Goal: Task Accomplishment & Management: Use online tool/utility

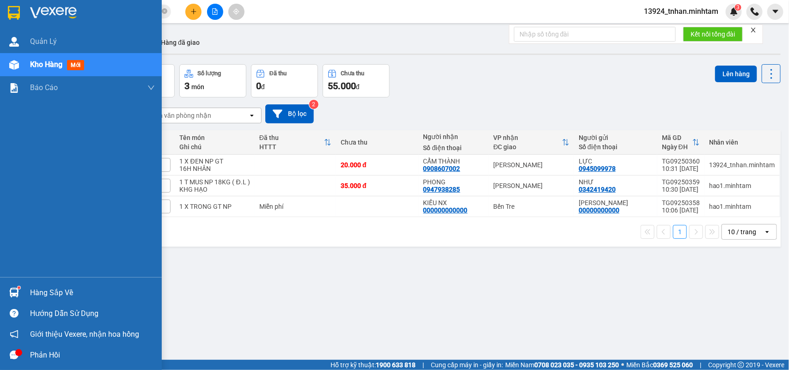
click at [65, 292] on div "Hàng sắp về" at bounding box center [92, 293] width 125 height 14
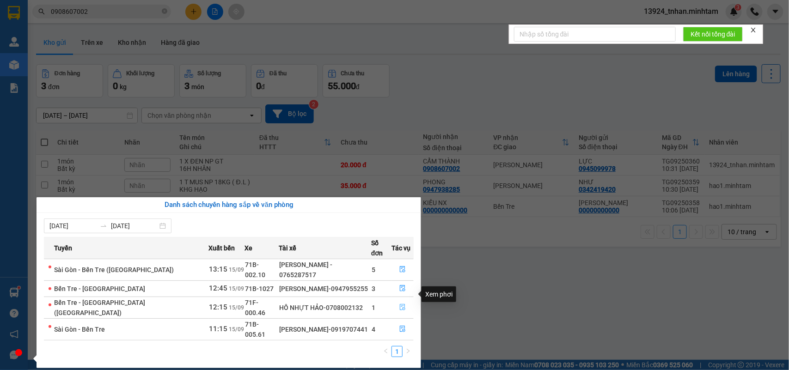
click at [400, 304] on icon "file-done" at bounding box center [403, 307] width 6 height 6
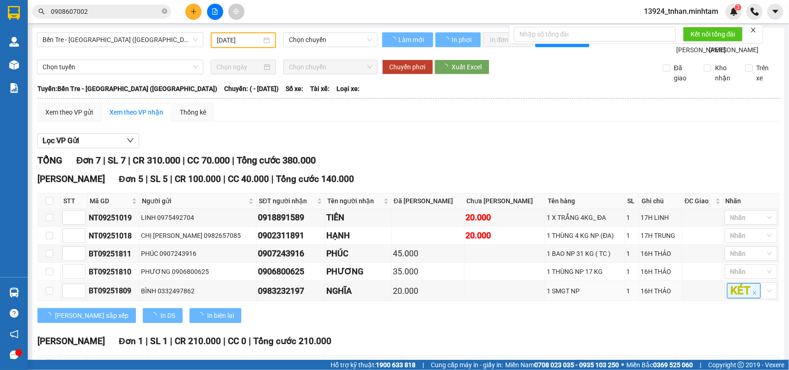
type input "[DATE]"
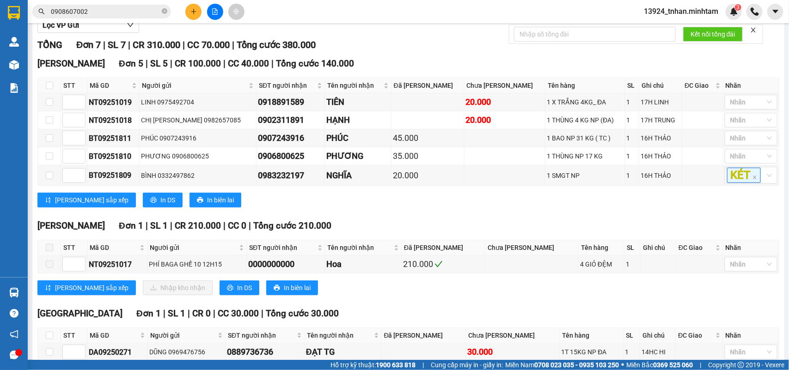
scroll to position [173, 0]
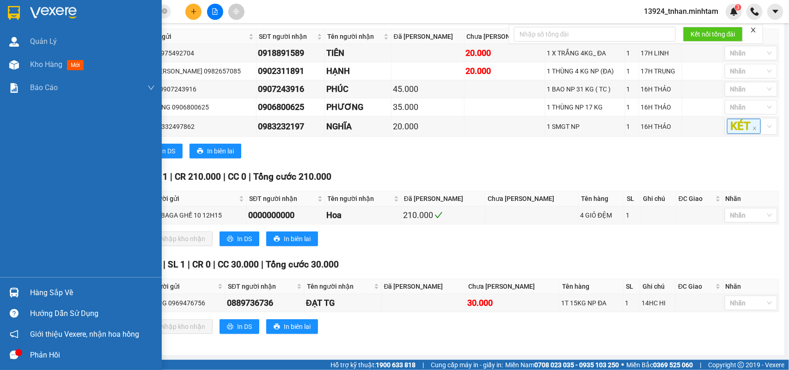
click at [33, 286] on div "Hàng sắp về" at bounding box center [92, 293] width 125 height 14
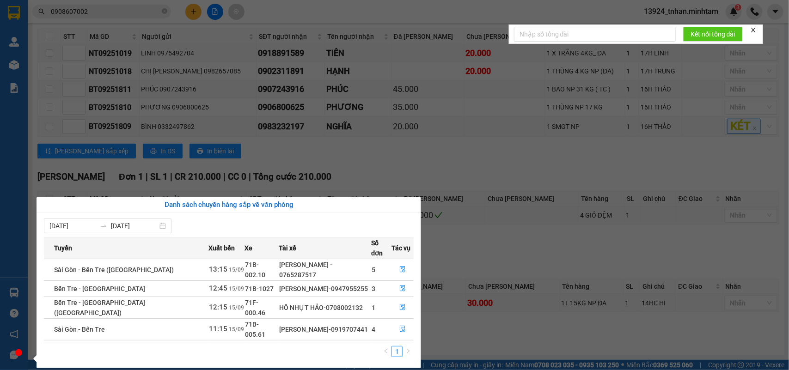
click at [496, 120] on section "Kết quả tìm kiếm ( 8 ) Bộ lọc Ngày tạo đơn gần nhất Mã ĐH Trạng thái Món hàng T…" at bounding box center [394, 185] width 789 height 370
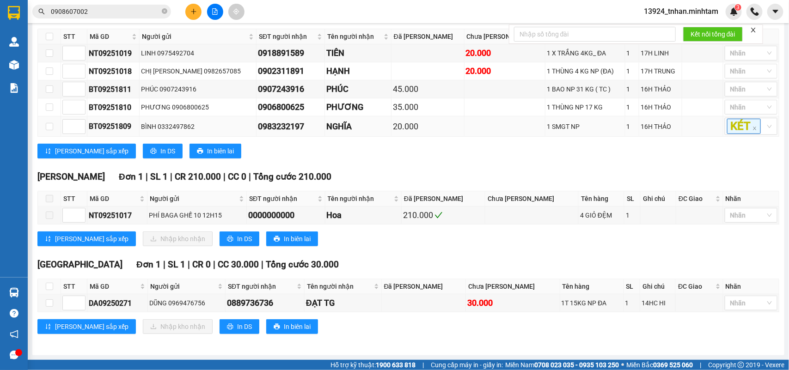
scroll to position [188, 0]
click at [49, 305] on input "checkbox" at bounding box center [49, 302] width 7 height 7
checkbox input "true"
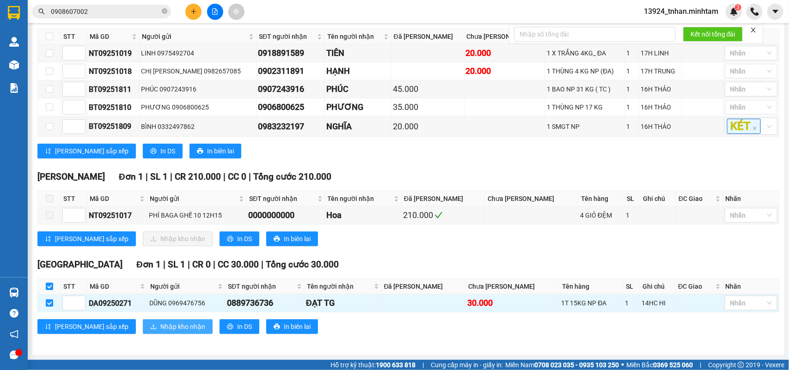
click at [160, 322] on span "Nhập kho nhận" at bounding box center [182, 327] width 45 height 10
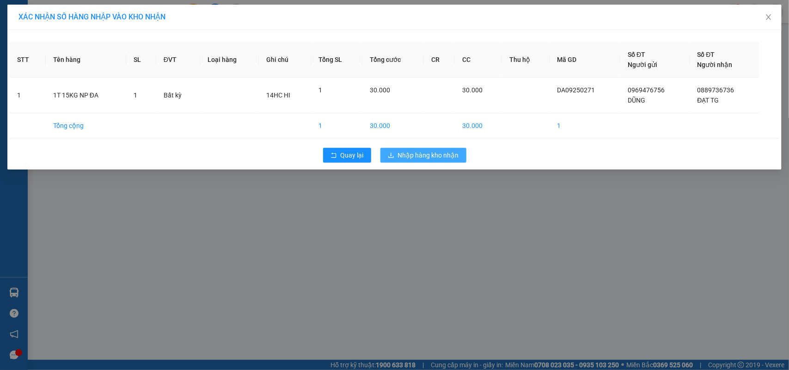
click at [415, 154] on span "Nhập hàng kho nhận" at bounding box center [428, 155] width 61 height 10
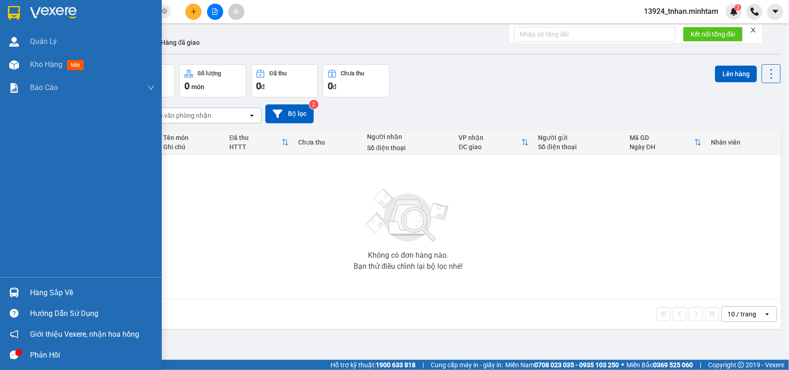
click at [37, 289] on div "Hàng sắp về" at bounding box center [92, 293] width 125 height 14
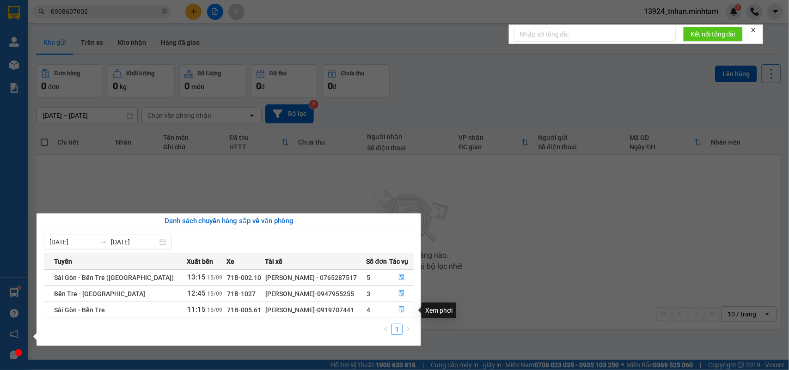
click at [399, 311] on icon "file-done" at bounding box center [401, 309] width 6 height 6
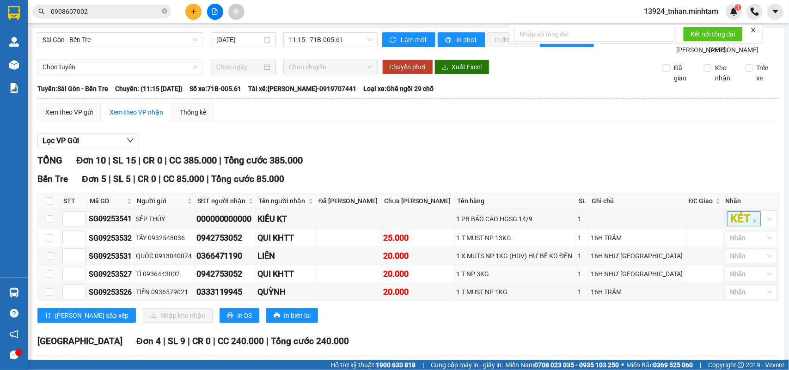
scroll to position [58, 0]
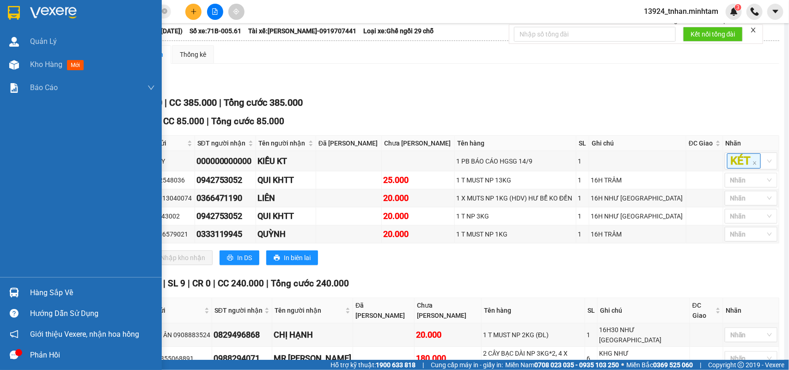
click at [29, 285] on div "Hàng sắp về" at bounding box center [81, 292] width 162 height 21
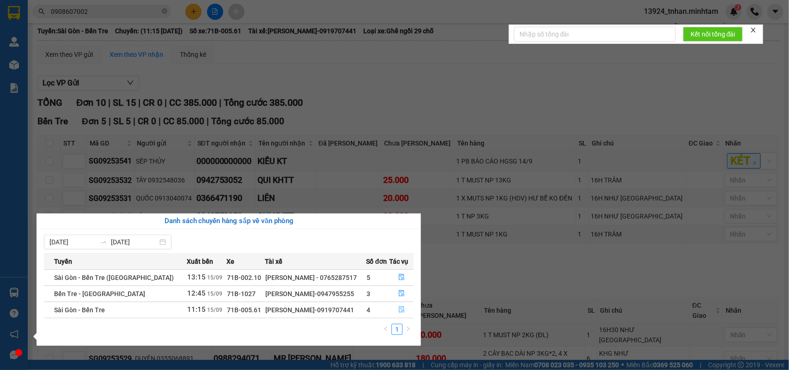
click at [402, 312] on icon "file-done" at bounding box center [401, 309] width 6 height 6
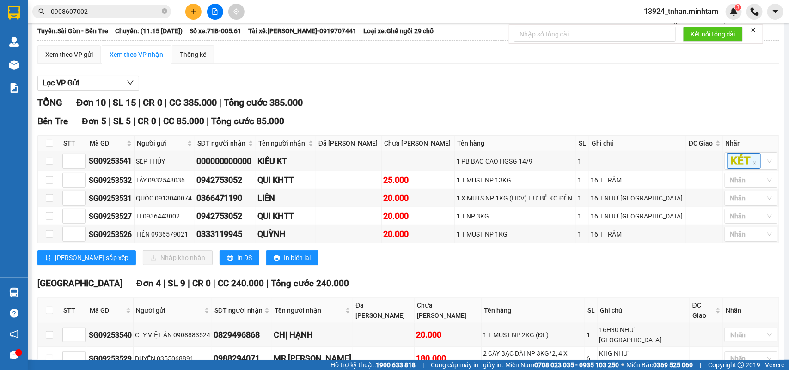
scroll to position [231, 0]
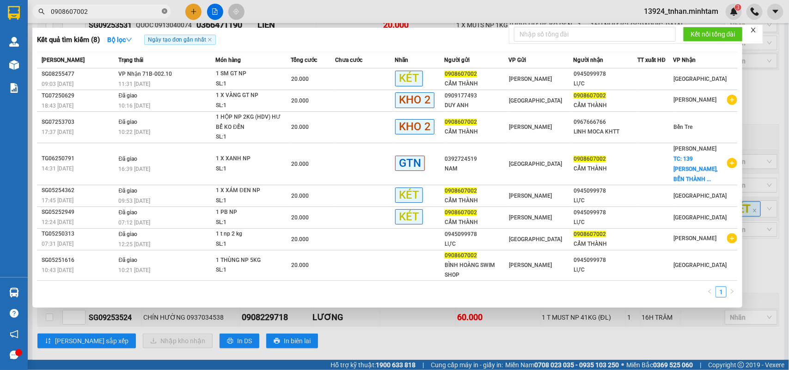
click at [164, 10] on icon "close-circle" at bounding box center [165, 11] width 6 height 6
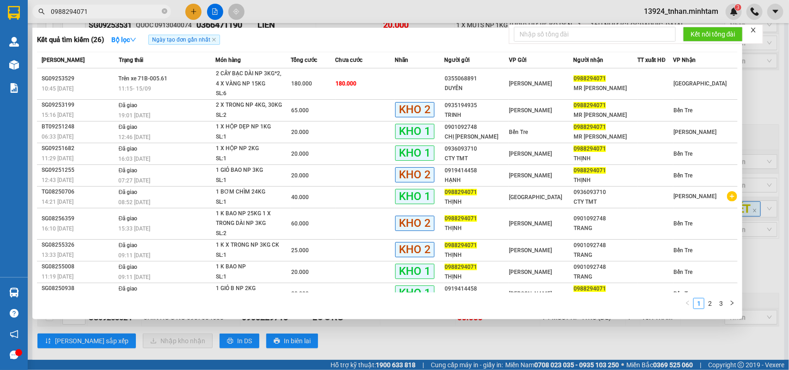
type input "0988294071"
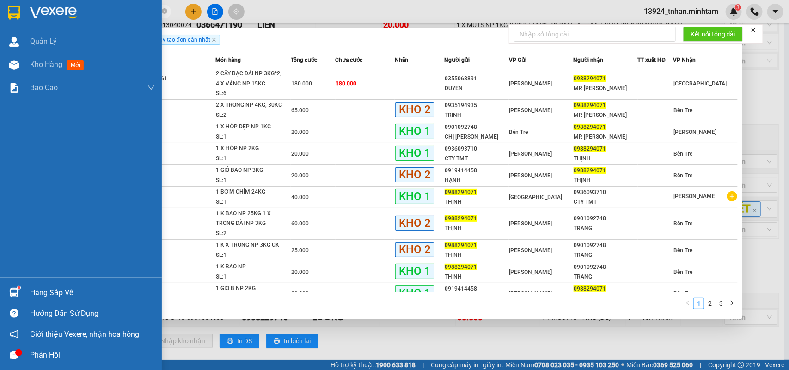
click at [40, 290] on div "Hàng sắp về" at bounding box center [92, 293] width 125 height 14
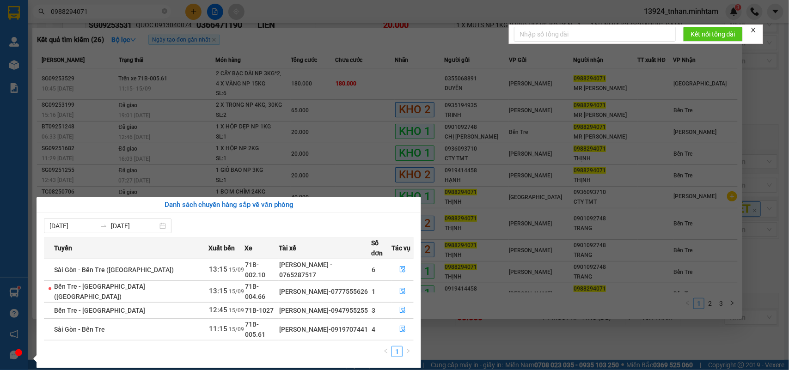
click at [17, 5] on div "Quản [PERSON_NAME] hàng mới Báo cáo BC giao hàng (nhân viên) BC hàng tồn Báo cá…" at bounding box center [14, 185] width 28 height 370
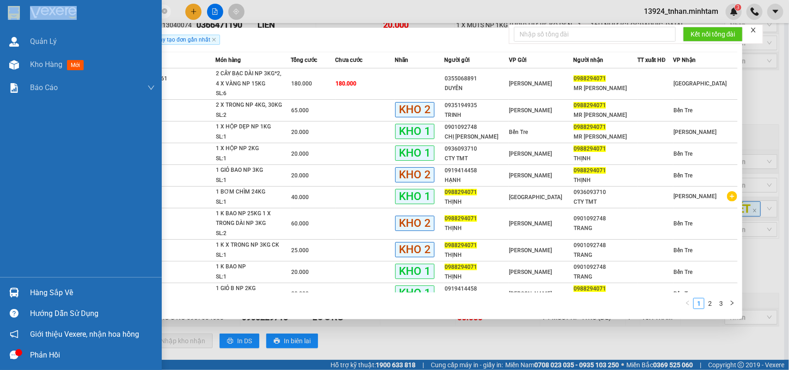
click at [17, 5] on div at bounding box center [14, 13] width 16 height 16
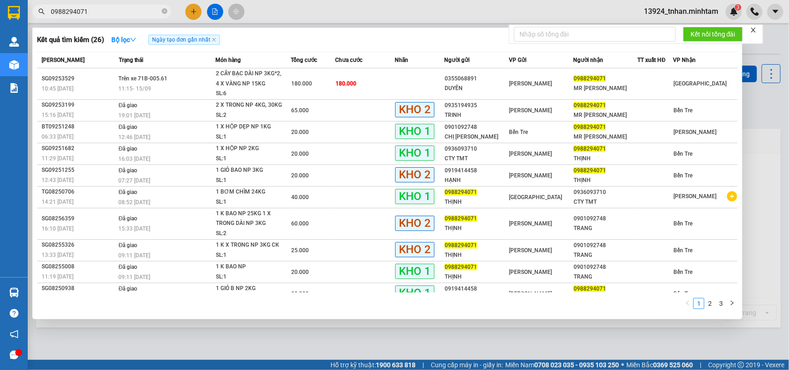
click at [459, 333] on div at bounding box center [394, 185] width 789 height 370
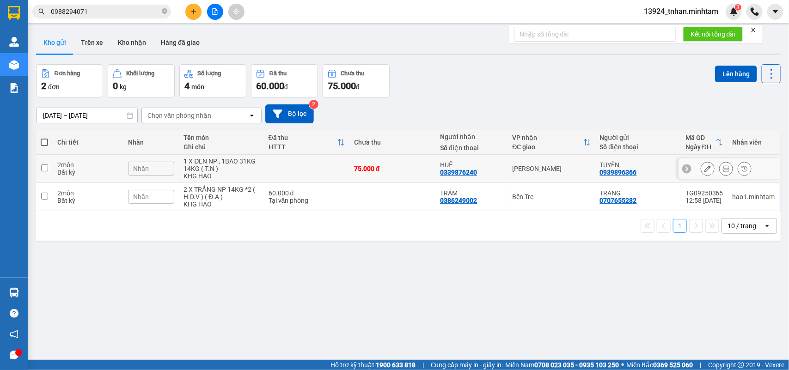
drag, startPoint x: 553, startPoint y: 158, endPoint x: 533, endPoint y: 173, distance: 25.1
click at [548, 162] on td "[PERSON_NAME]" at bounding box center [550, 169] width 87 height 28
checkbox input "true"
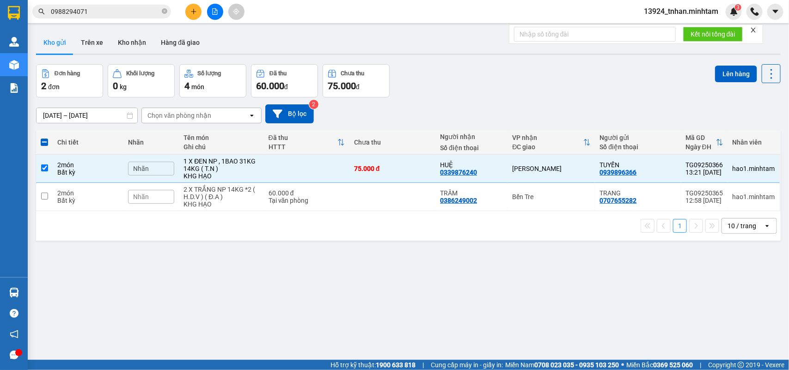
click at [165, 199] on div "Nhãn" at bounding box center [151, 197] width 46 height 14
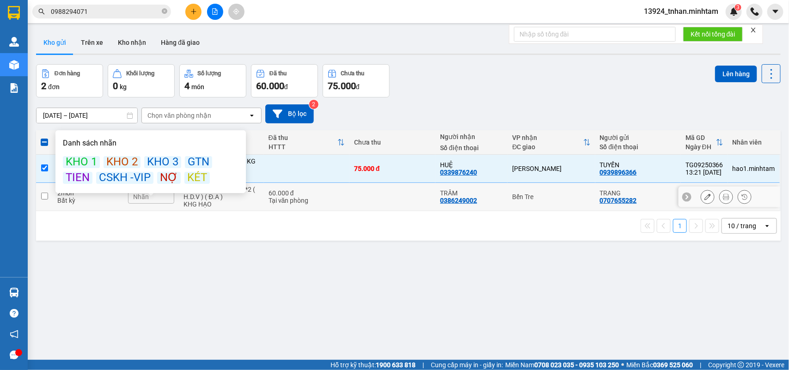
click at [304, 199] on div "Tại văn phòng" at bounding box center [306, 200] width 76 height 7
checkbox input "true"
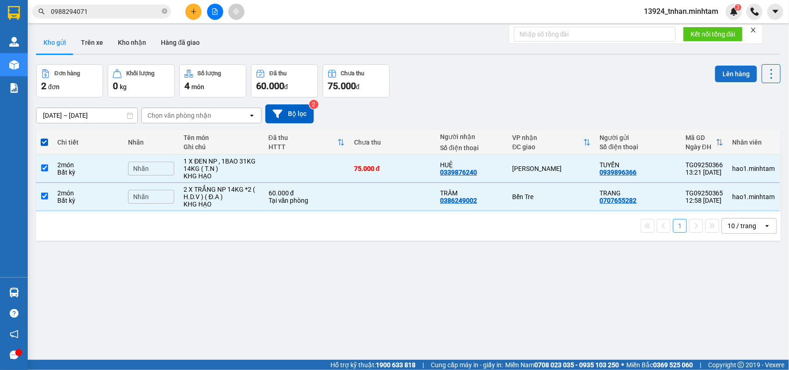
click at [715, 70] on button "Lên hàng" at bounding box center [736, 74] width 42 height 17
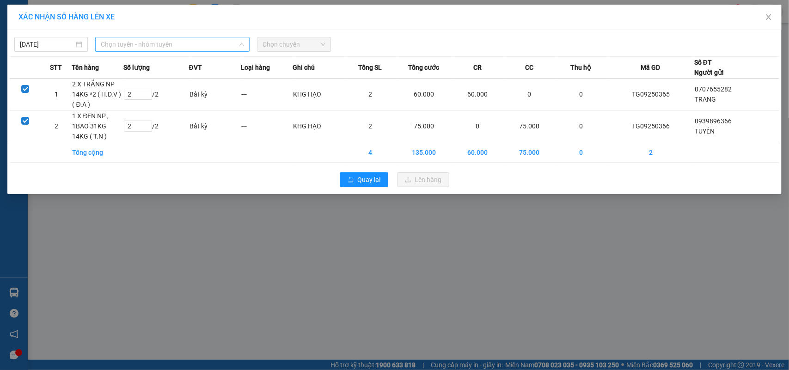
drag, startPoint x: 126, startPoint y: 47, endPoint x: 188, endPoint y: 70, distance: 65.8
click at [127, 47] on span "Chọn tuyến - nhóm tuyến" at bounding box center [172, 44] width 143 height 14
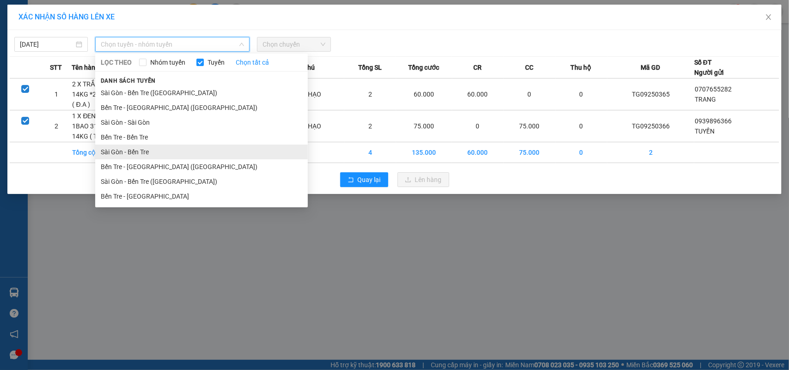
drag, startPoint x: 176, startPoint y: 148, endPoint x: 253, endPoint y: 102, distance: 90.1
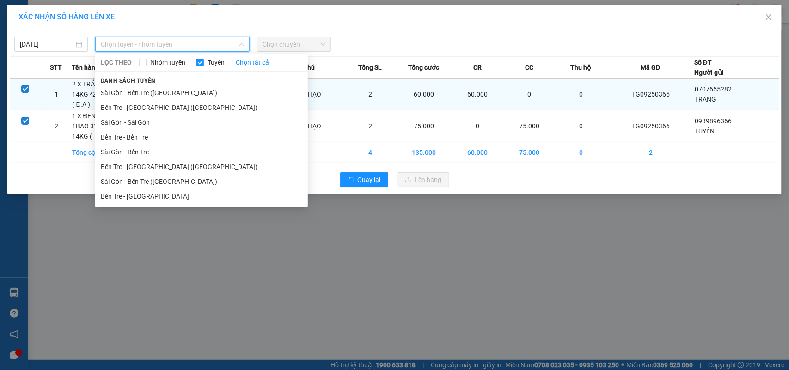
click at [176, 148] on li "Sài Gòn - Bến Tre" at bounding box center [201, 152] width 212 height 15
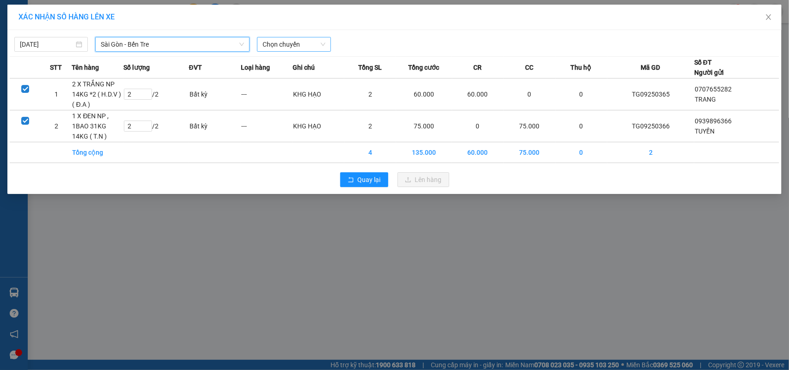
click at [313, 38] on span "Chọn chuyến" at bounding box center [293, 44] width 62 height 14
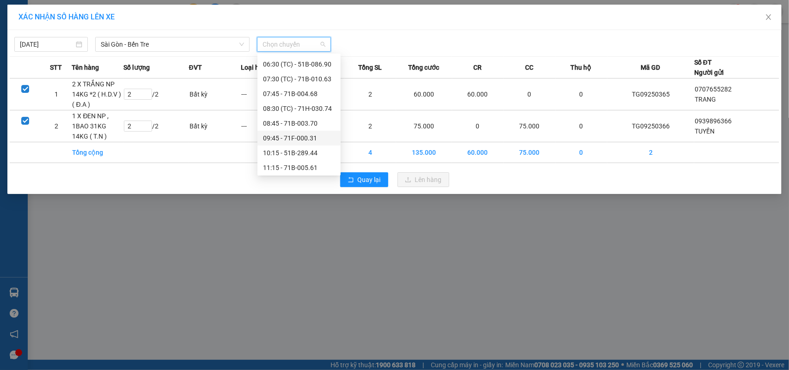
scroll to position [115, 0]
click at [319, 110] on div "11:15 - 71B-005.61" at bounding box center [299, 110] width 72 height 10
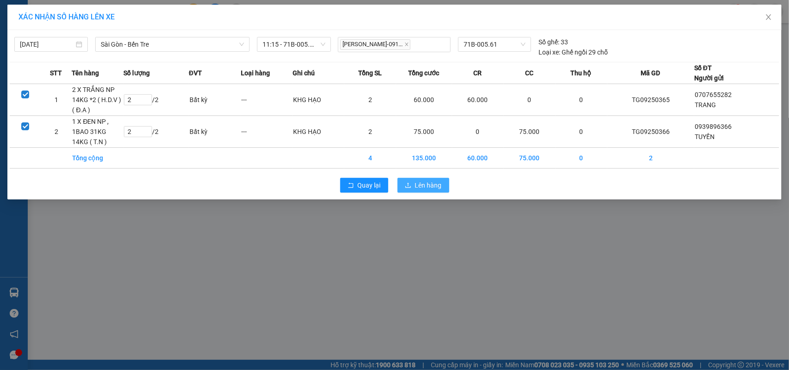
click at [439, 186] on span "Lên hàng" at bounding box center [428, 185] width 27 height 10
